Goal: Task Accomplishment & Management: Manage account settings

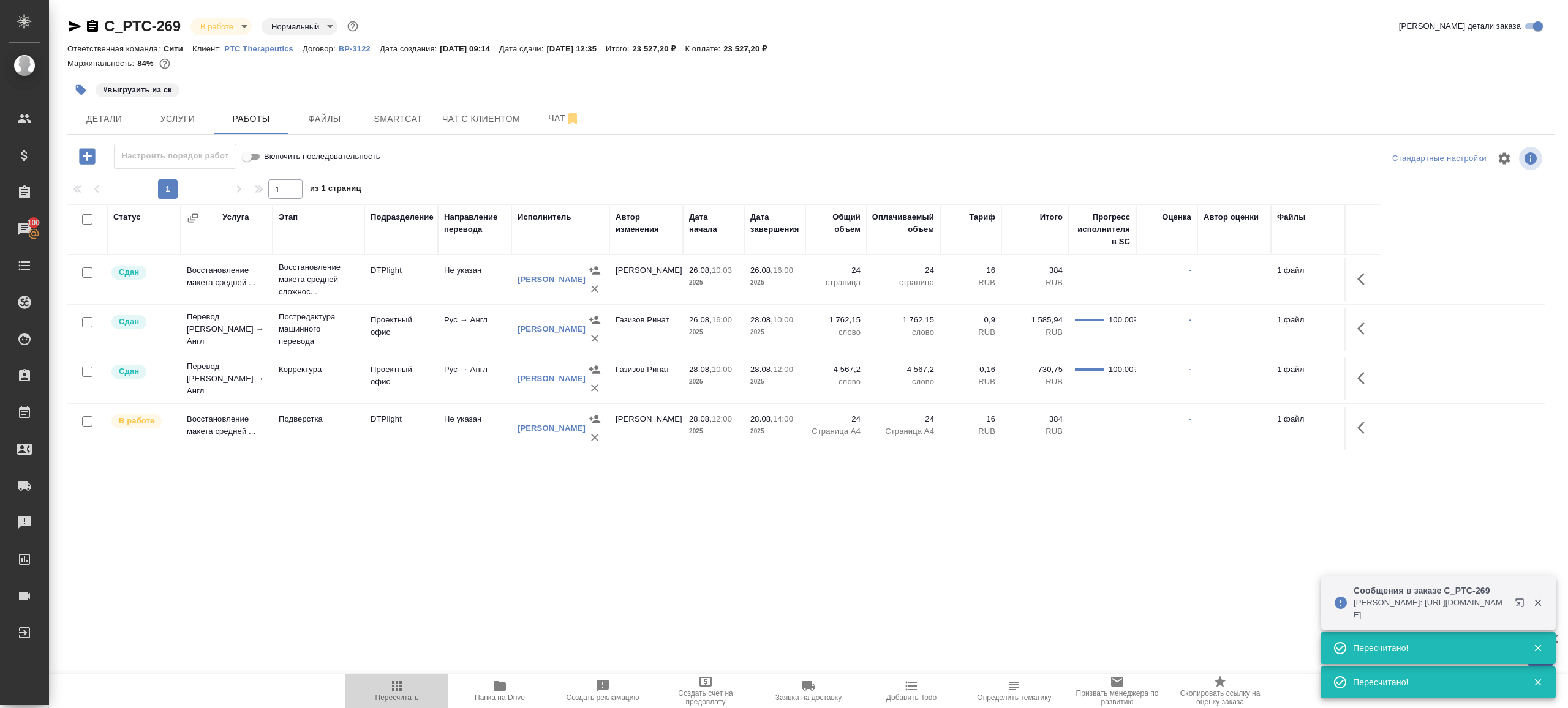
click at [406, 680] on span "Пересчитать" at bounding box center [397, 691] width 88 height 24
click at [579, 567] on div ".cls-1 fill:#fff; AWATERA [PERSON_NAME] Клиенты Спецификации Заказы 100 Чаты To…" at bounding box center [784, 354] width 1568 height 708
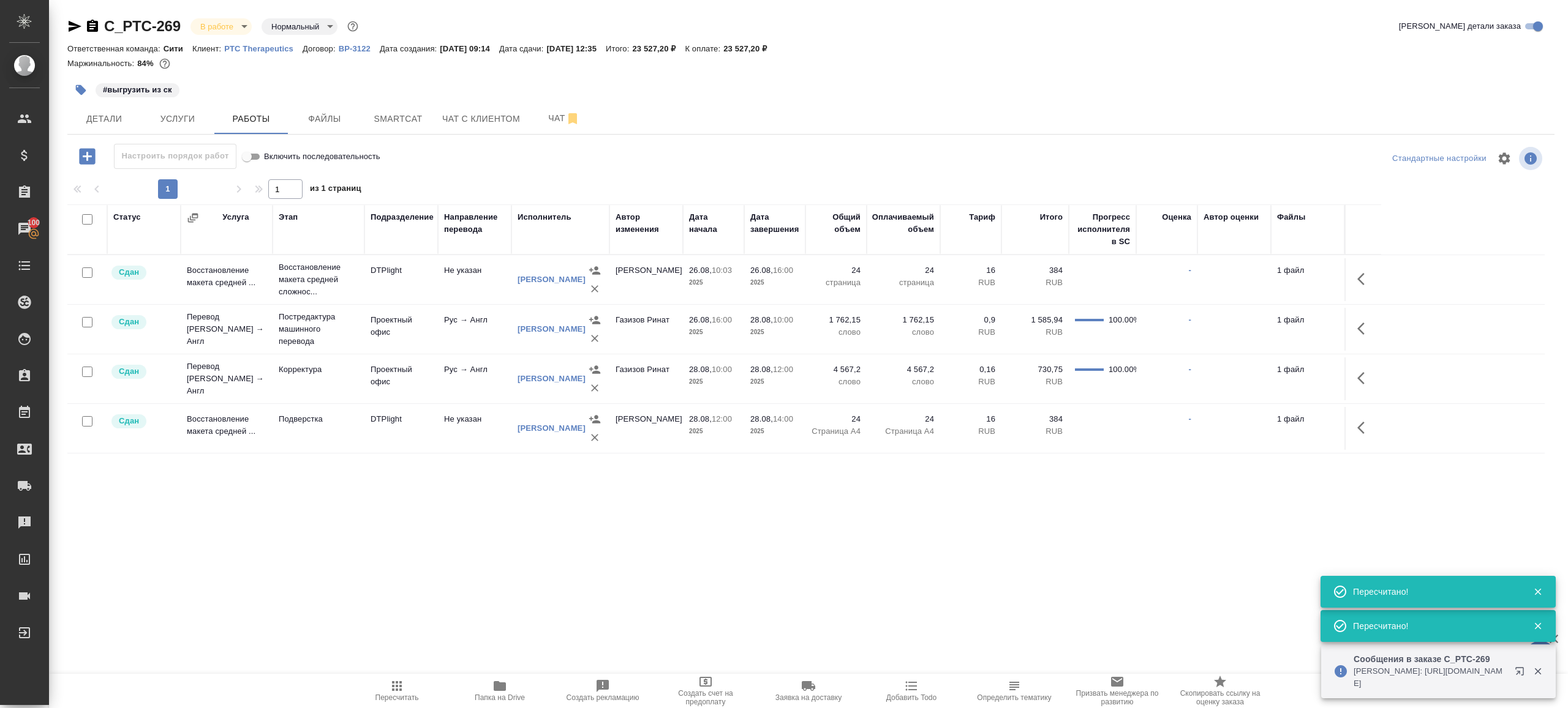
click at [82, 84] on icon "button" at bounding box center [81, 90] width 13 height 13
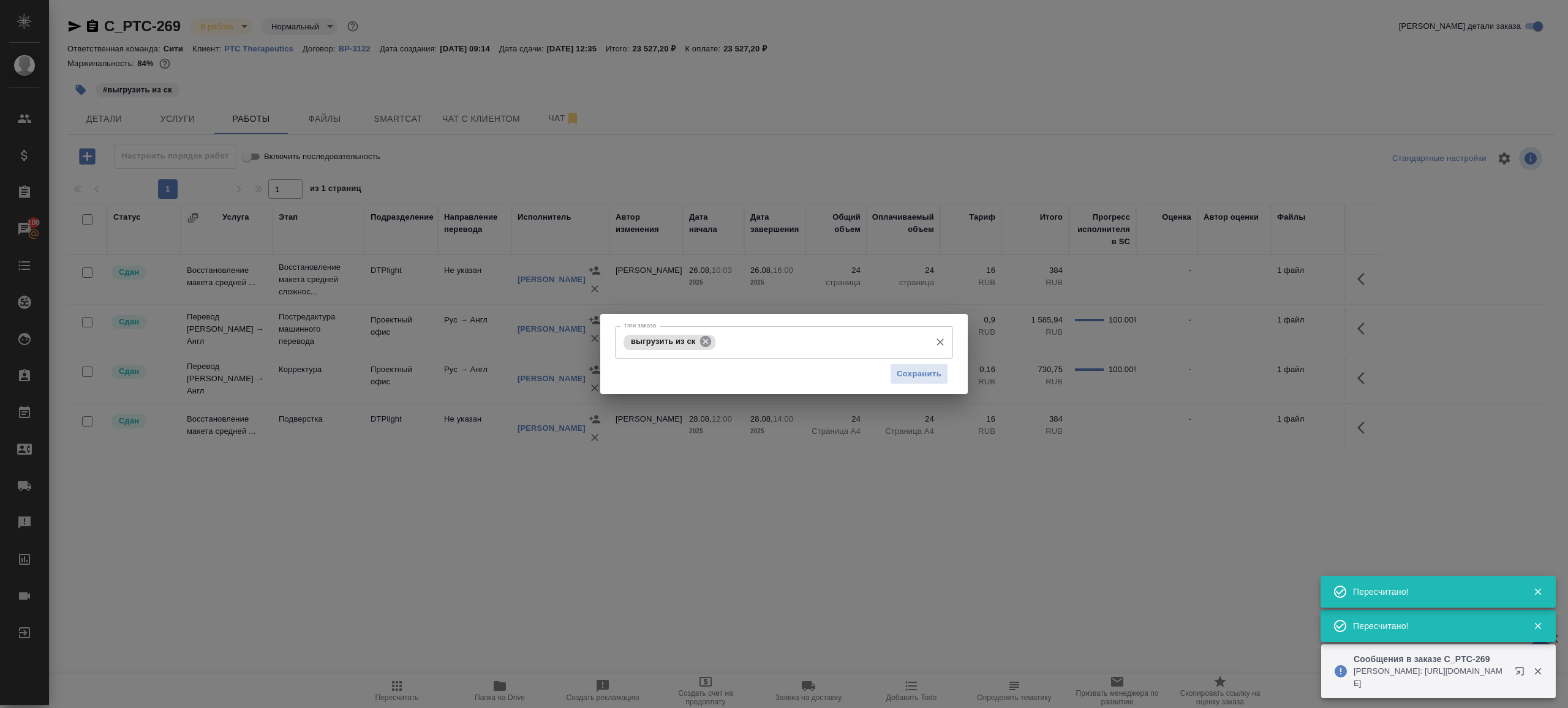
click at [711, 344] on icon at bounding box center [706, 341] width 11 height 11
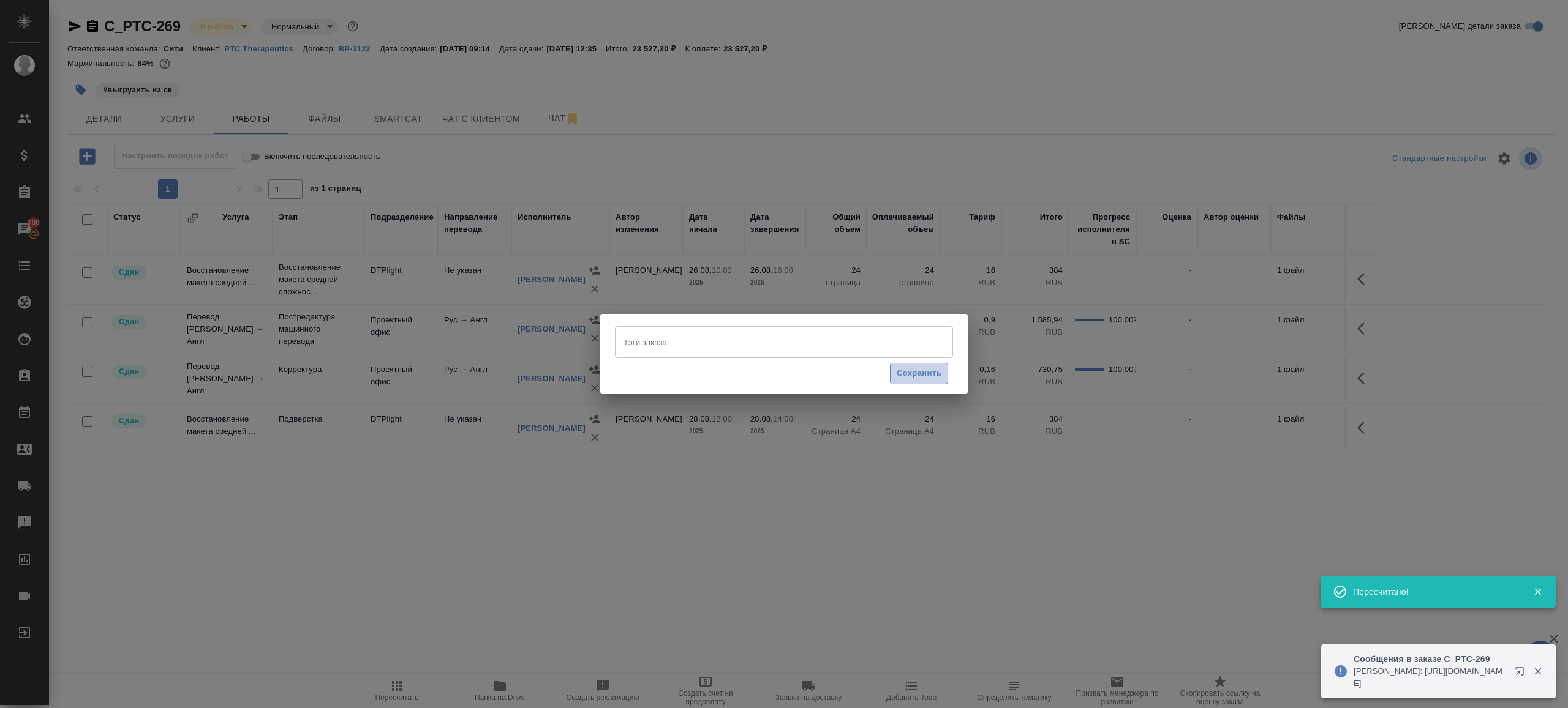
click at [901, 374] on span "Сохранить" at bounding box center [919, 374] width 45 height 14
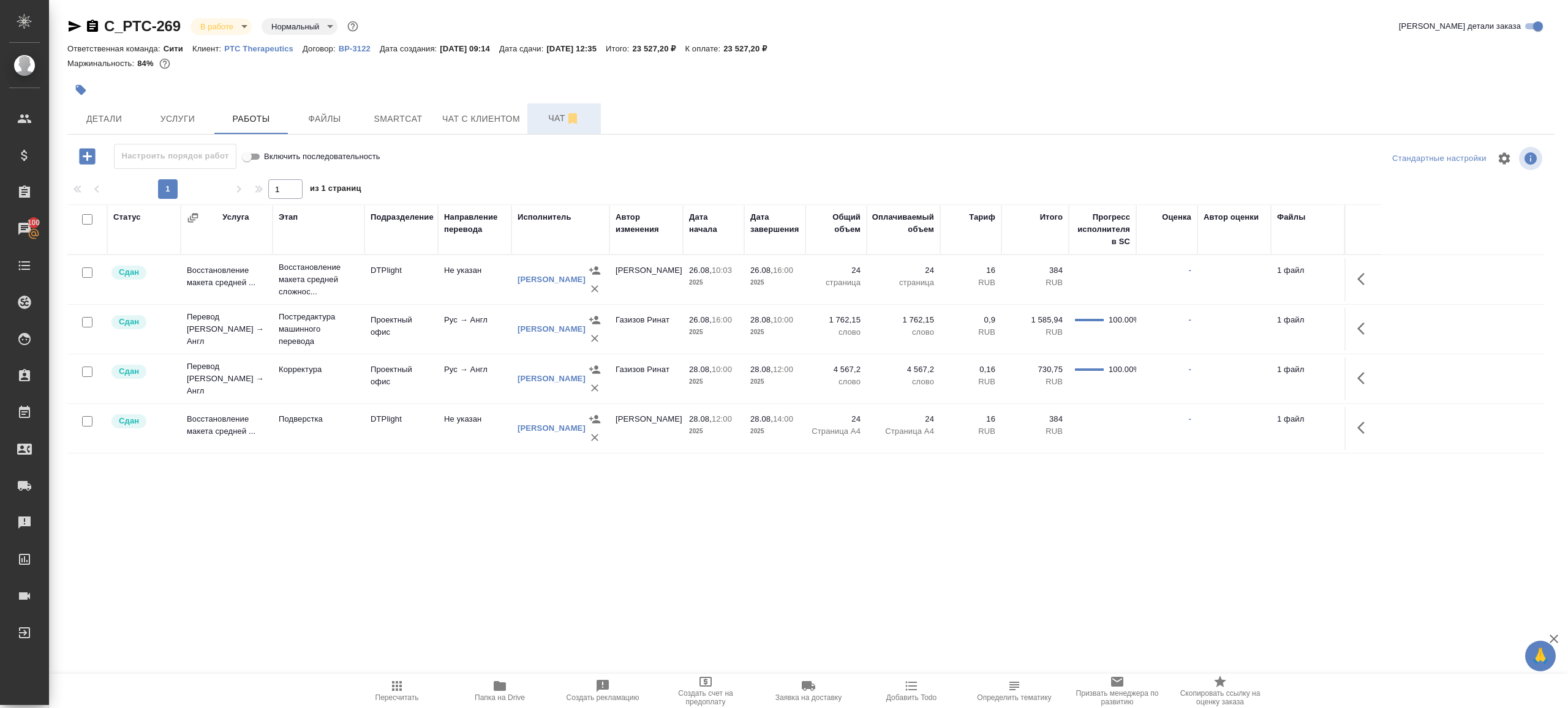
click at [549, 115] on span "Чат" at bounding box center [564, 118] width 59 height 15
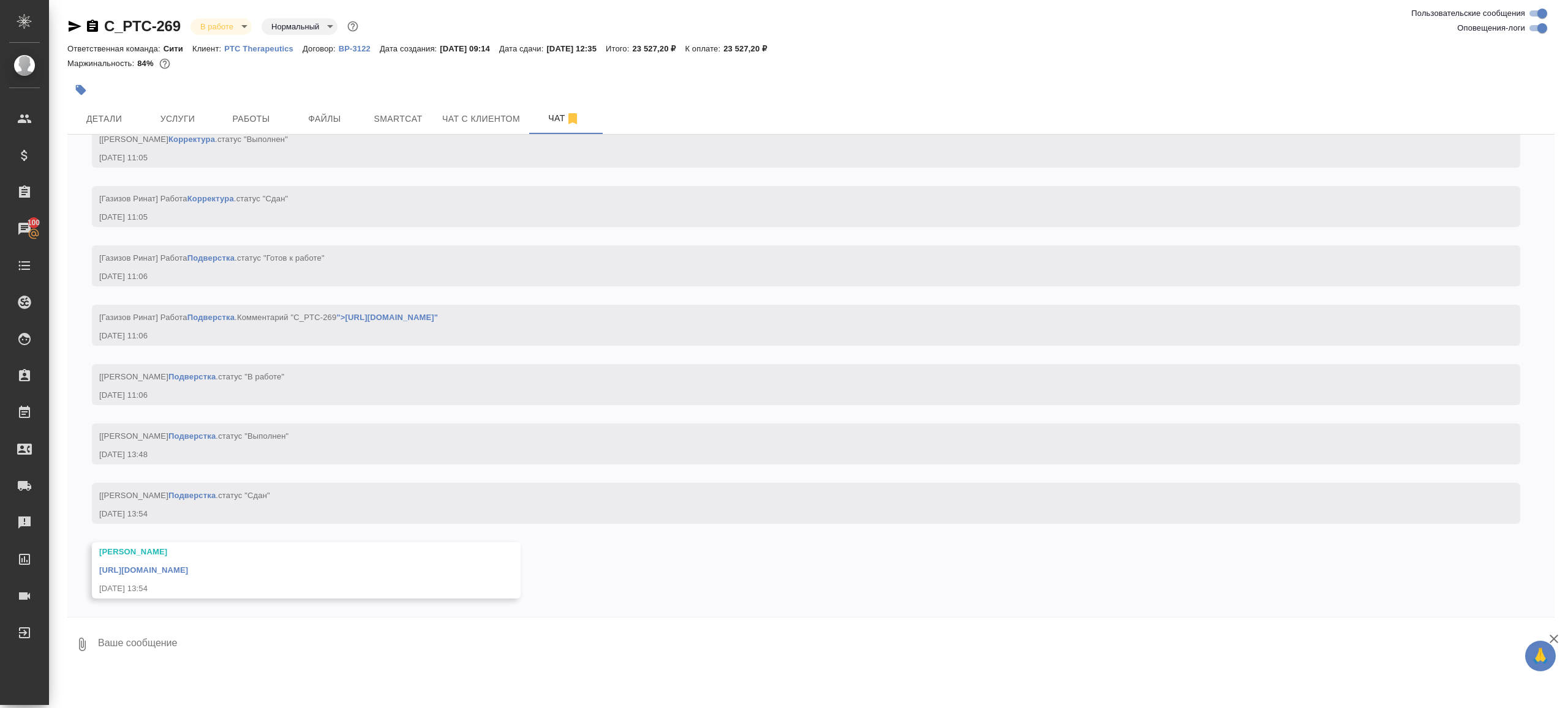
scroll to position [4345, 0]
click at [188, 573] on link "[URL][DOMAIN_NAME]" at bounding box center [143, 570] width 89 height 9
click at [258, 114] on span "Работы" at bounding box center [251, 119] width 59 height 15
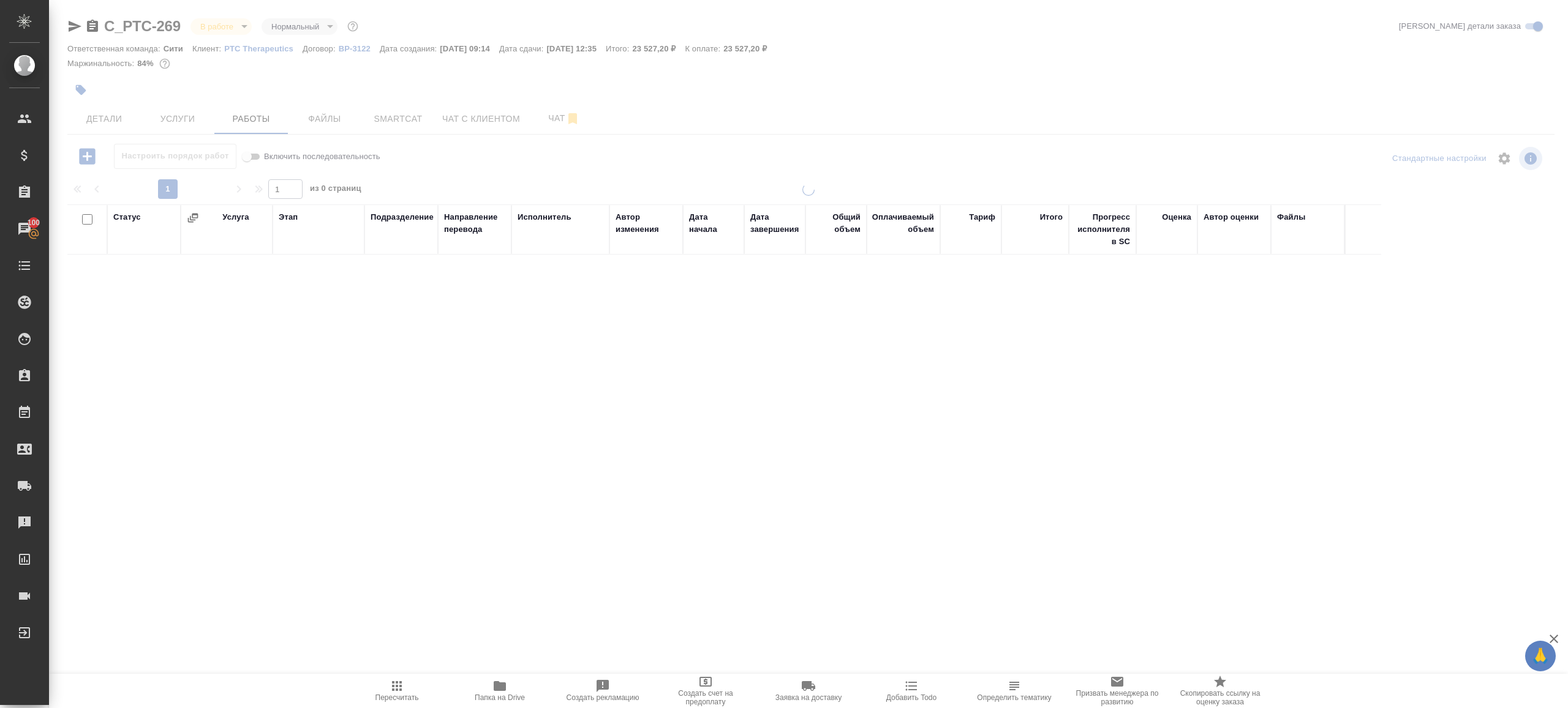
click at [221, 29] on div at bounding box center [808, 256] width 1519 height 511
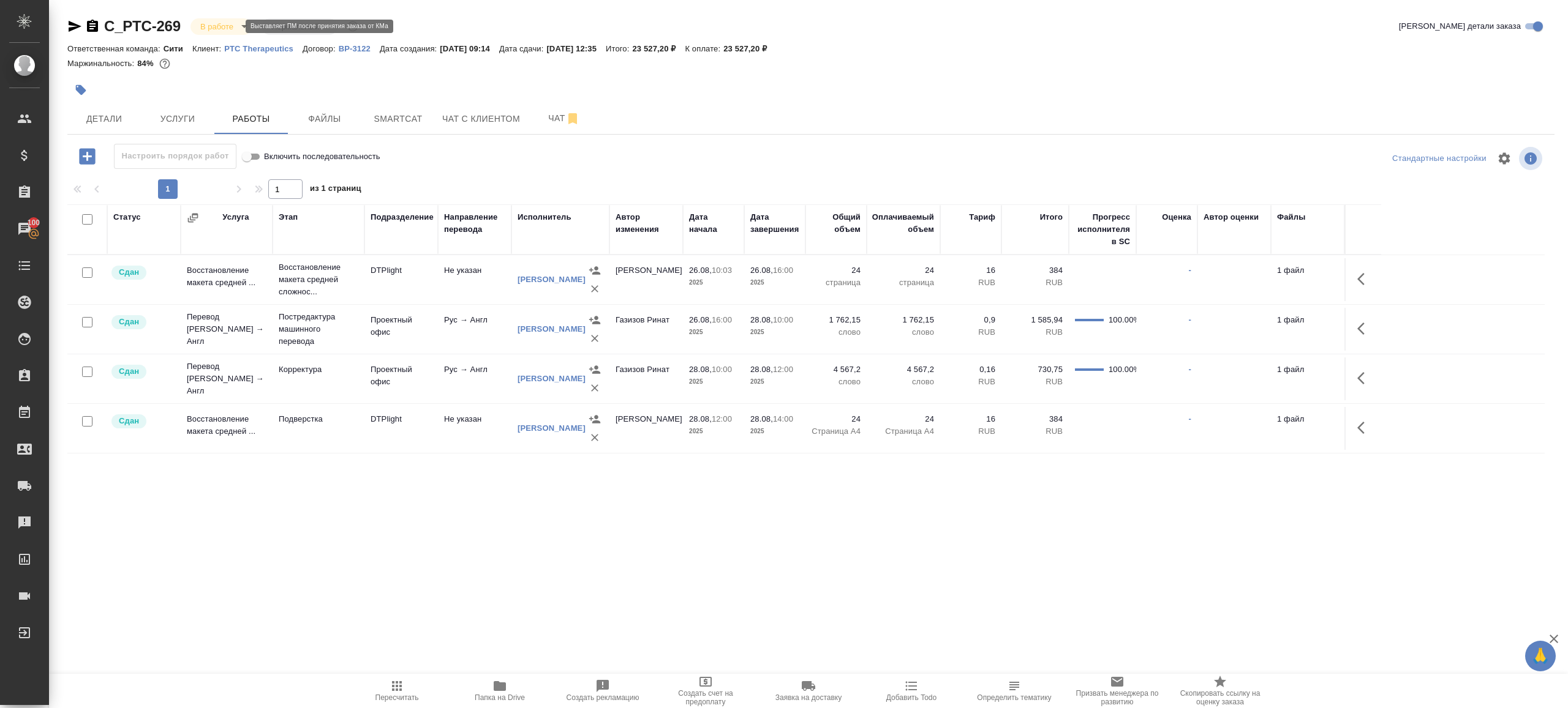
click at [206, 29] on body "🙏 .cls-1 fill:#fff; AWATERA [PERSON_NAME] Клиенты Спецификации Заказы 100 Чаты …" at bounding box center [784, 354] width 1568 height 708
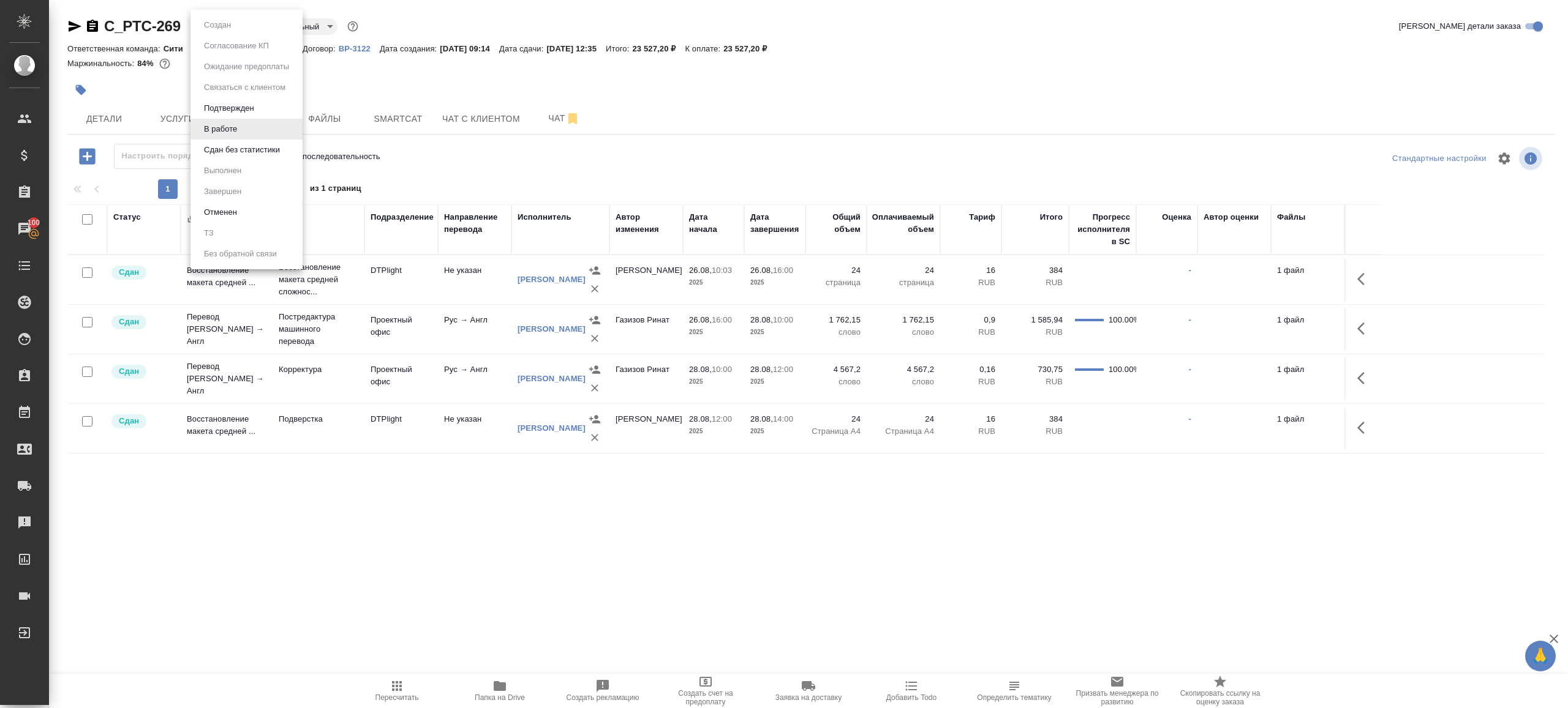
click at [259, 157] on li "Сдан без статистики" at bounding box center [246, 149] width 112 height 20
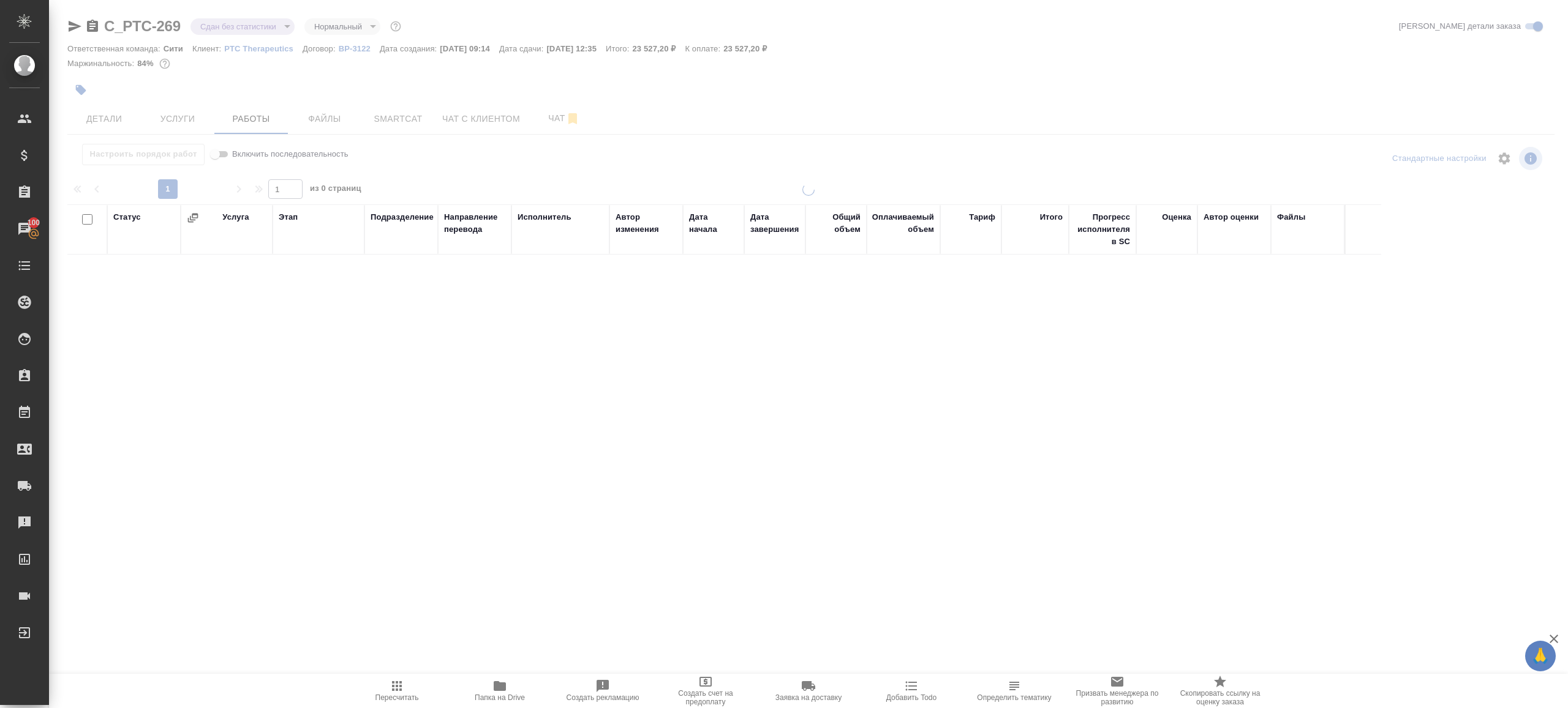
click at [262, 26] on div at bounding box center [808, 256] width 1519 height 511
click at [263, 29] on body "🙏 .cls-1 fill:#fff; AWATERA [PERSON_NAME] Клиенты Спецификации Заказы 100 Чаты …" at bounding box center [784, 354] width 1568 height 708
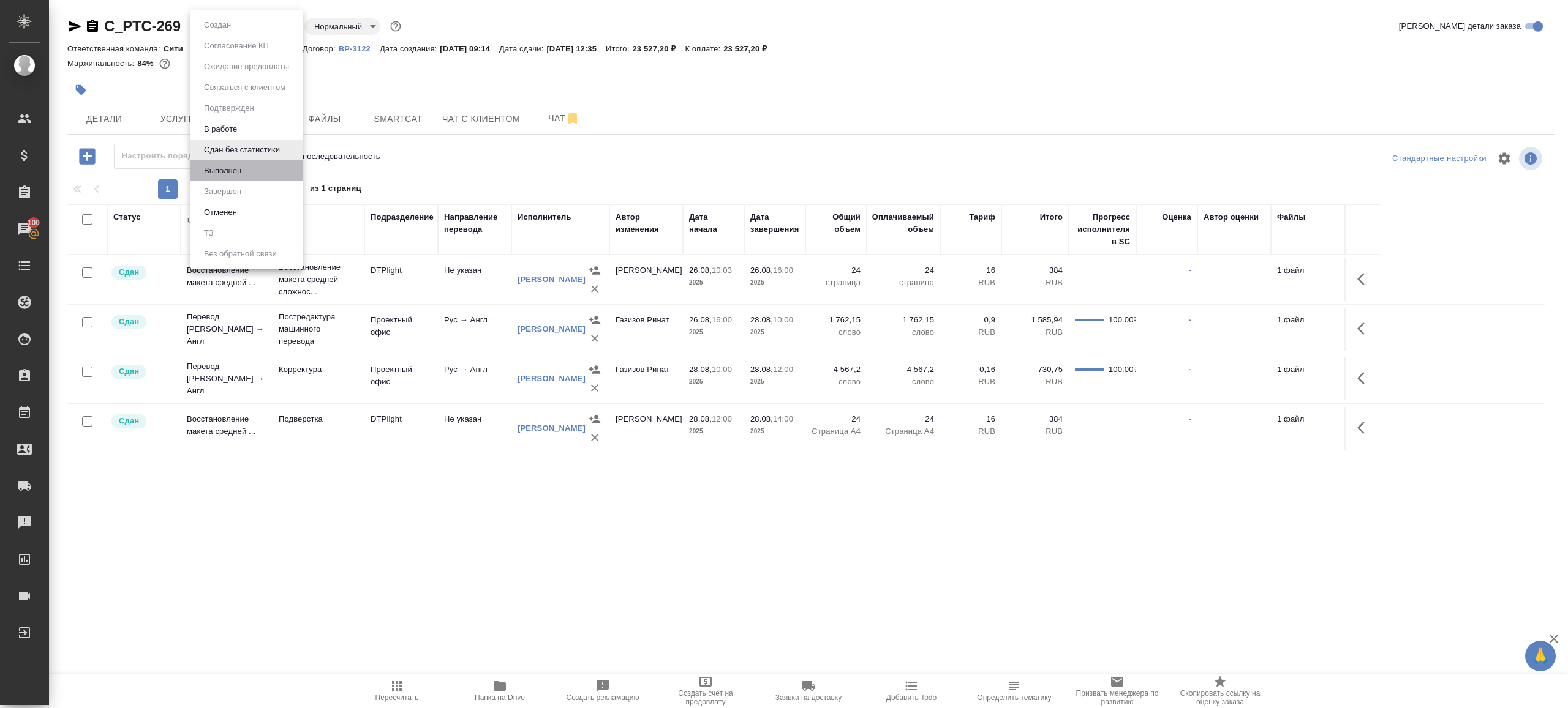
click at [260, 170] on li "Выполнен" at bounding box center [246, 171] width 112 height 20
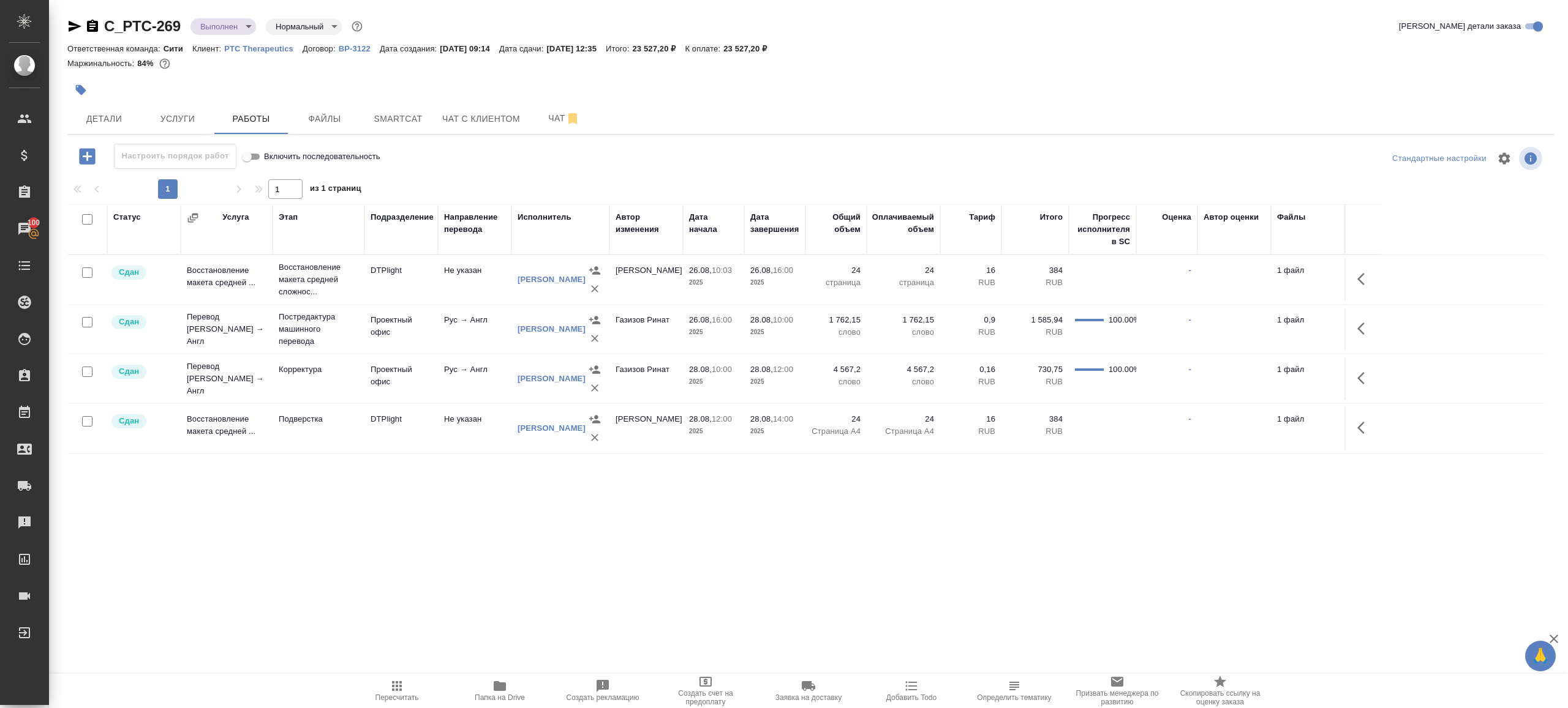
click at [116, 102] on div at bounding box center [564, 90] width 992 height 27
click at [116, 124] on span "Детали" at bounding box center [104, 119] width 59 height 15
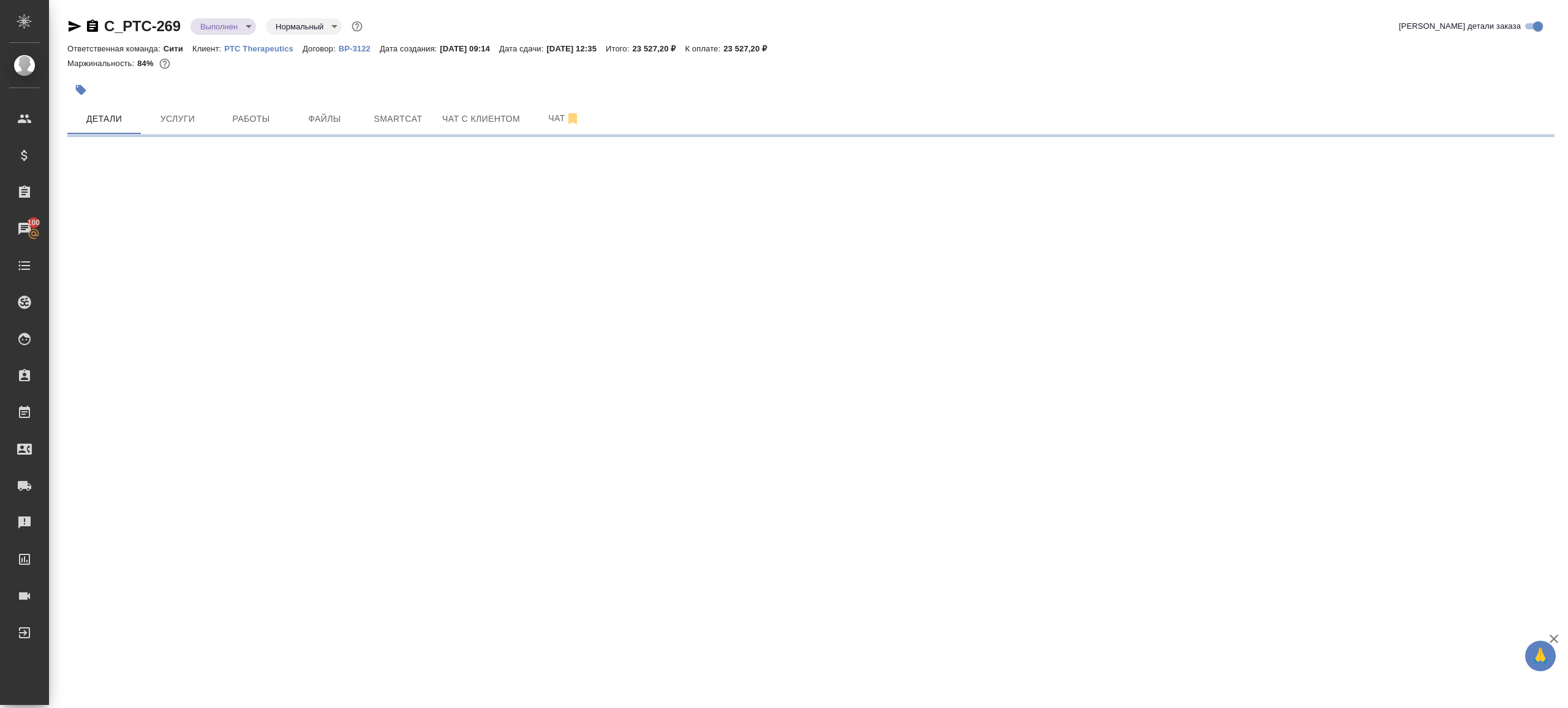
select select "RU"
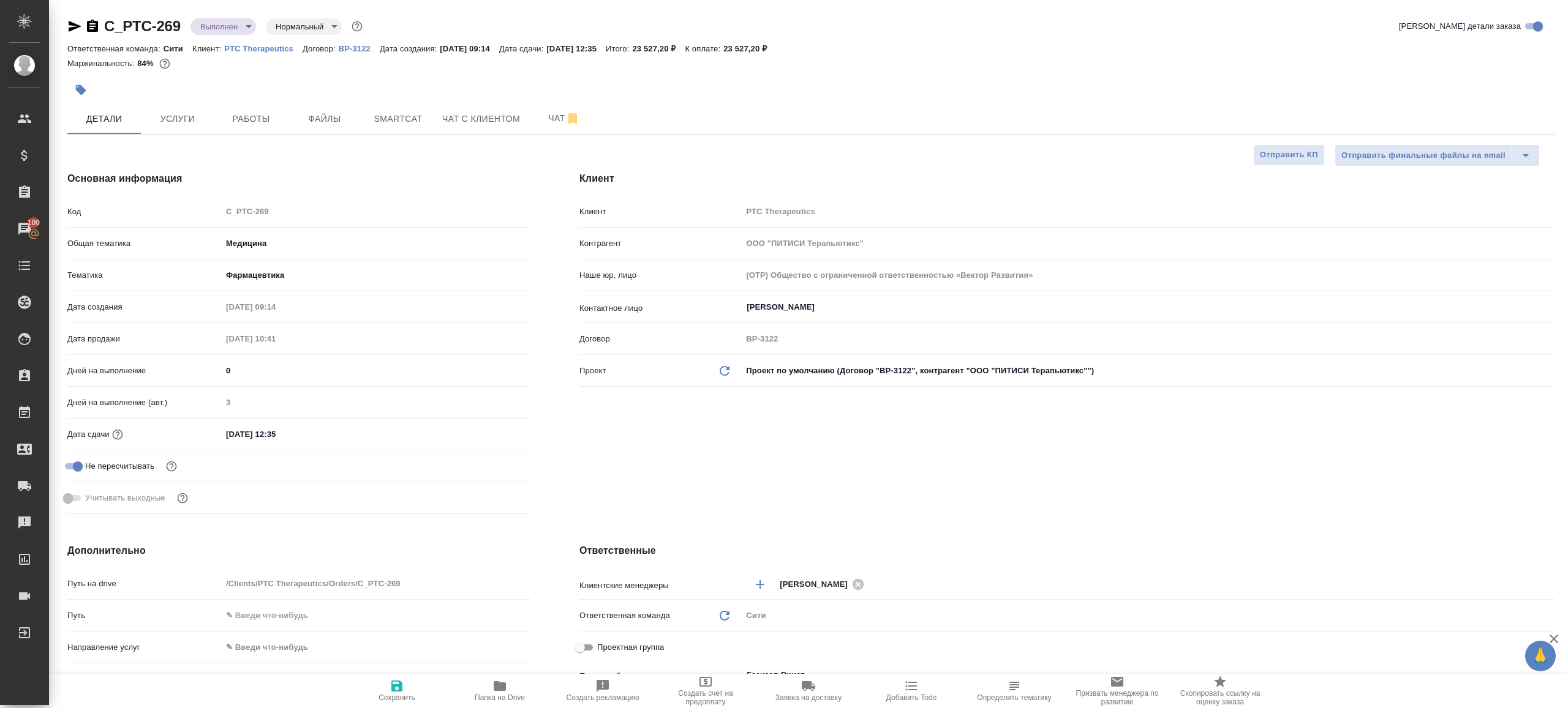
type textarea "x"
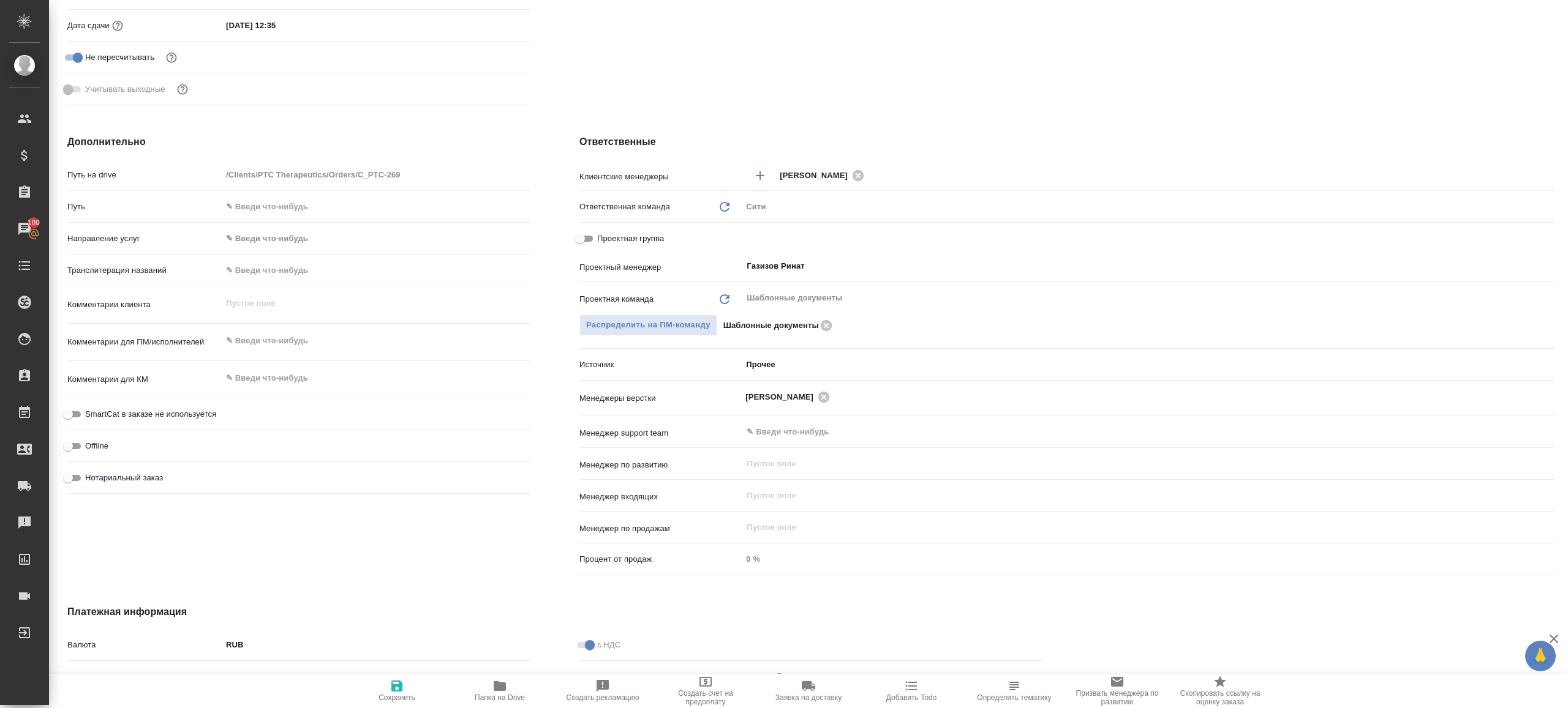
scroll to position [272, 0]
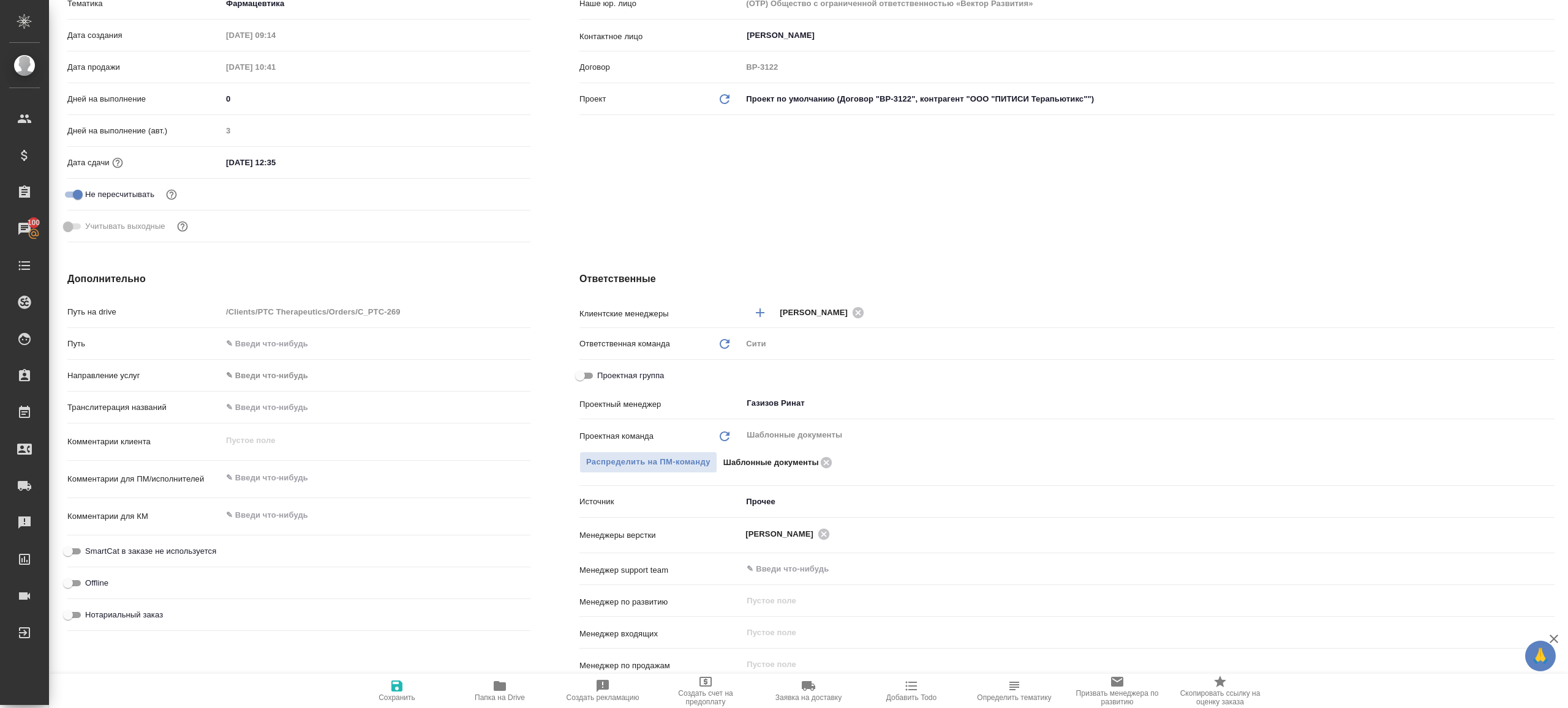
type textarea "x"
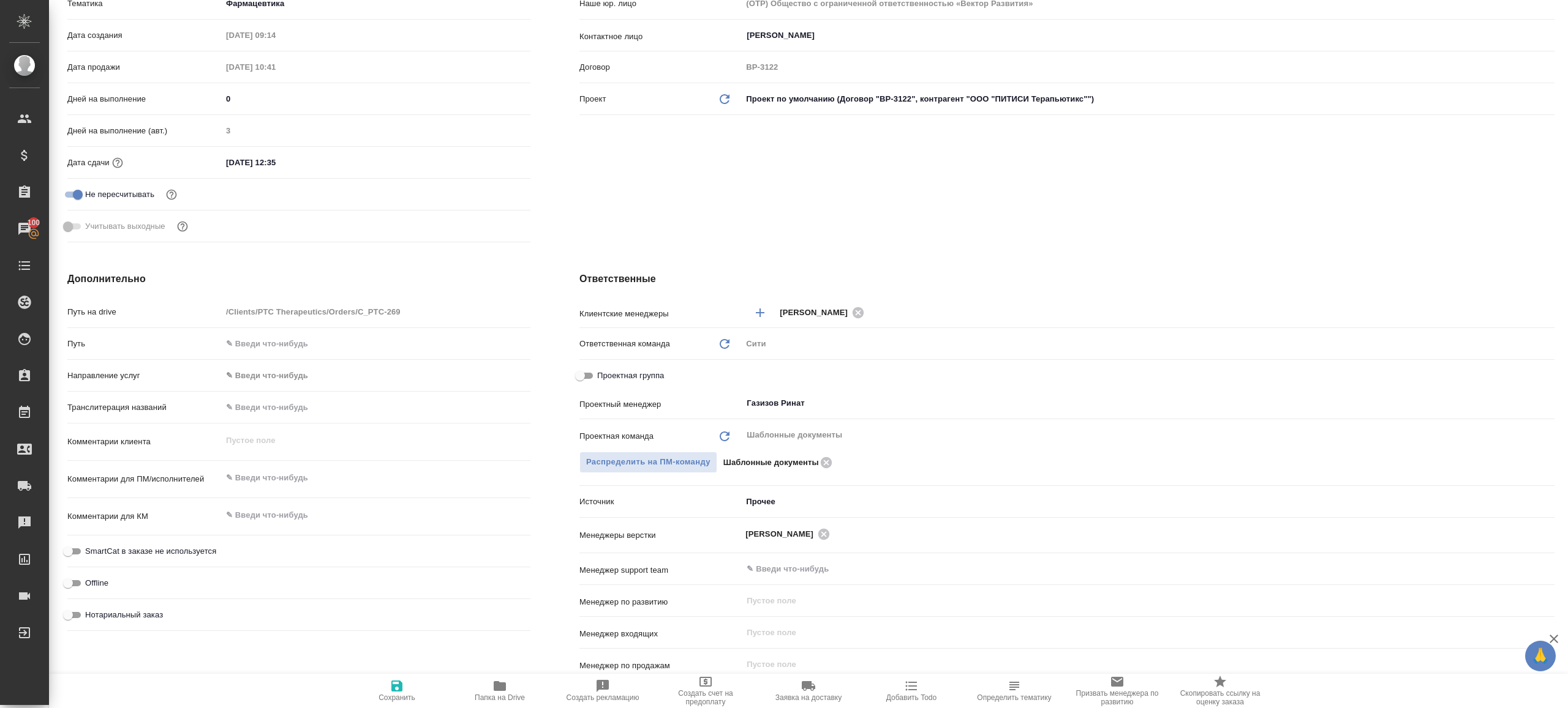
type textarea "x"
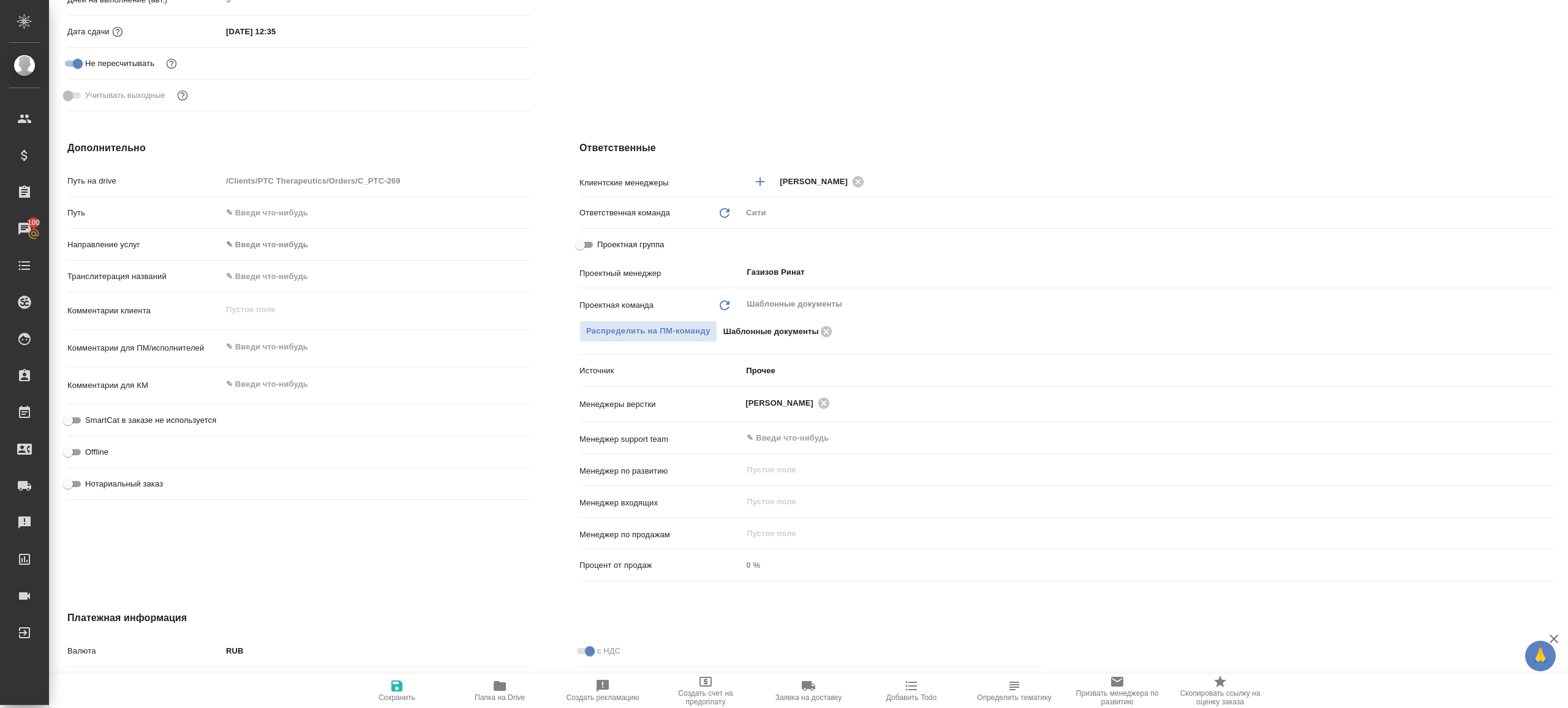
scroll to position [0, 0]
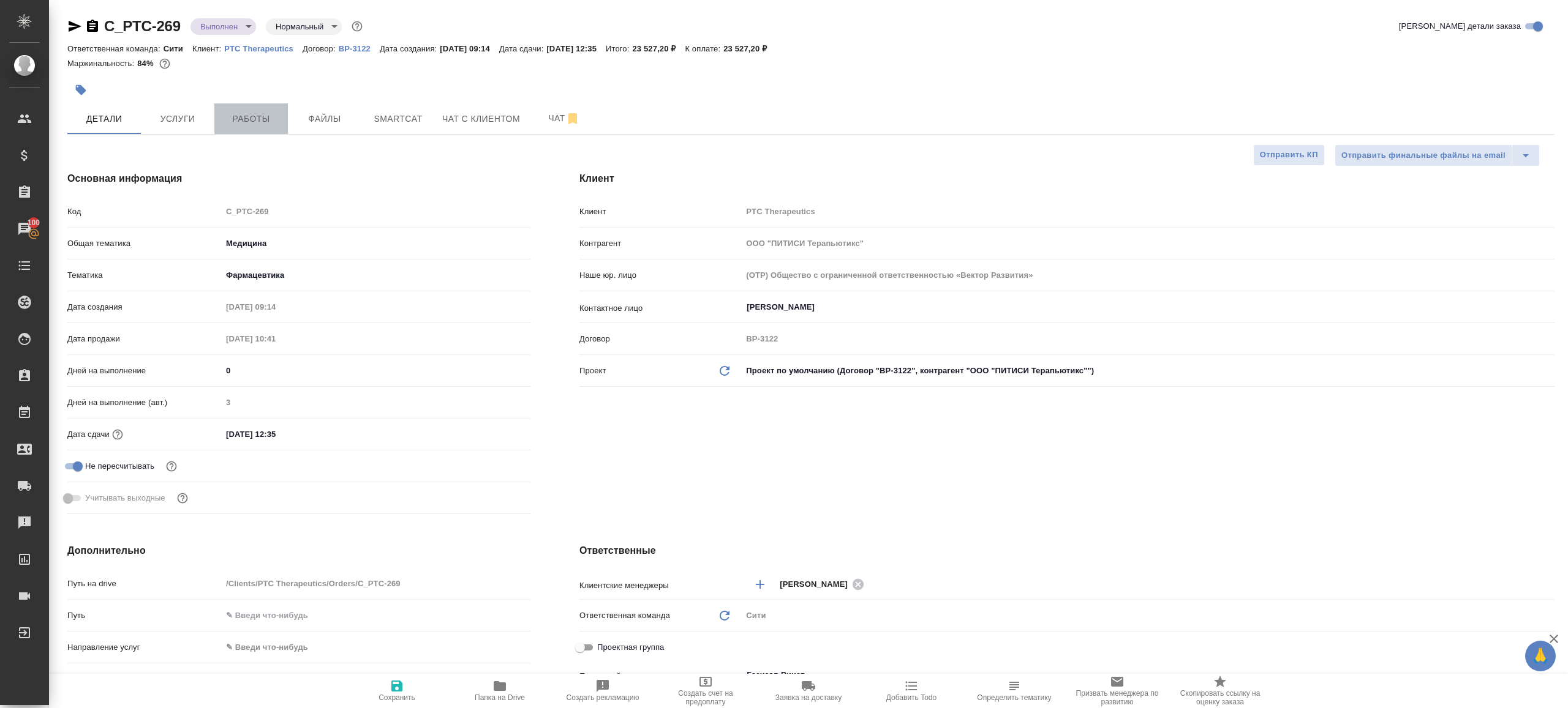
click at [264, 124] on span "Работы" at bounding box center [251, 119] width 59 height 15
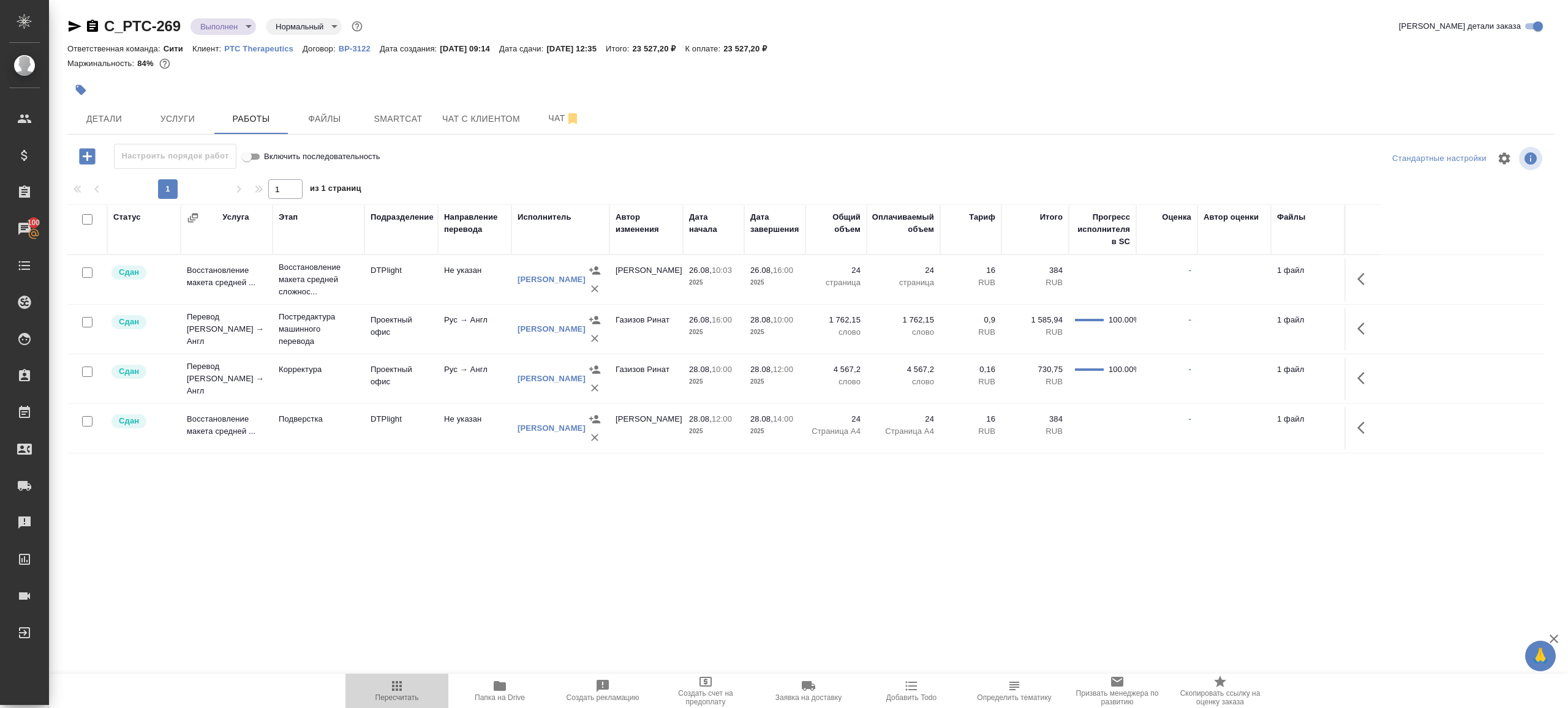
click at [387, 688] on span "Пересчитать" at bounding box center [397, 691] width 88 height 24
